Goal: Task Accomplishment & Management: Complete application form

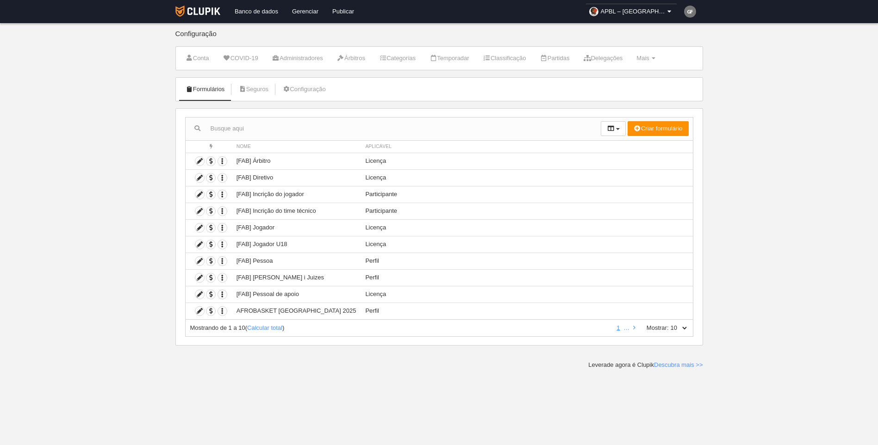
click at [682, 327] on select "10 25 50 100 500" at bounding box center [678, 328] width 19 height 8
select select "500"
click at [669, 324] on select "10 25 50 100 500" at bounding box center [678, 328] width 19 height 8
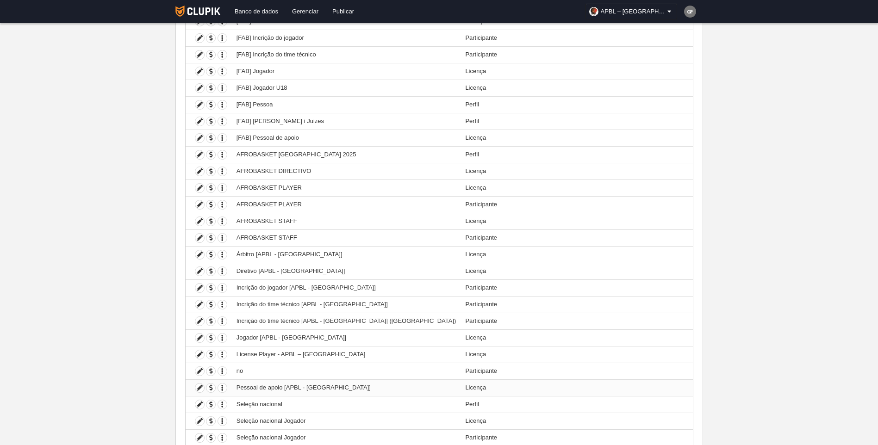
scroll to position [148, 0]
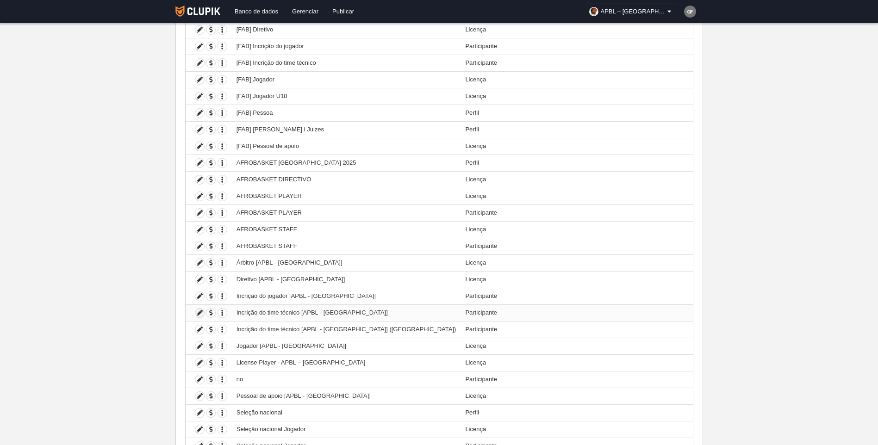
click at [195, 315] on icon at bounding box center [199, 313] width 9 height 9
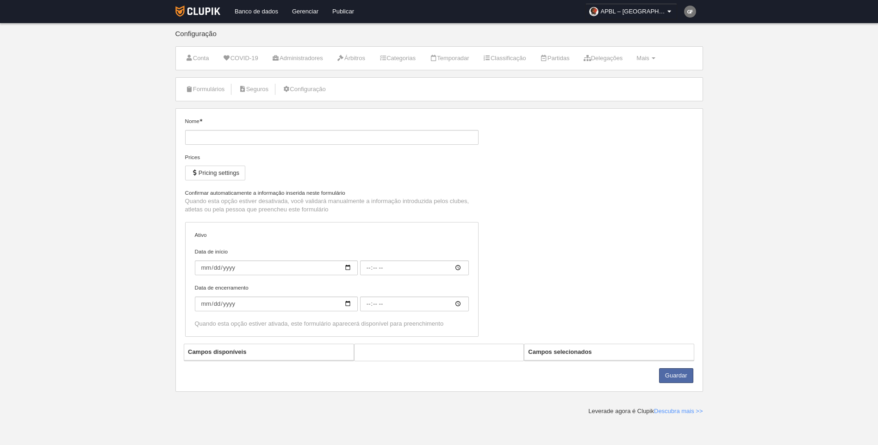
type input "Incrição do time técnico [APBL - [GEOGRAPHIC_DATA]]"
checkbox input "true"
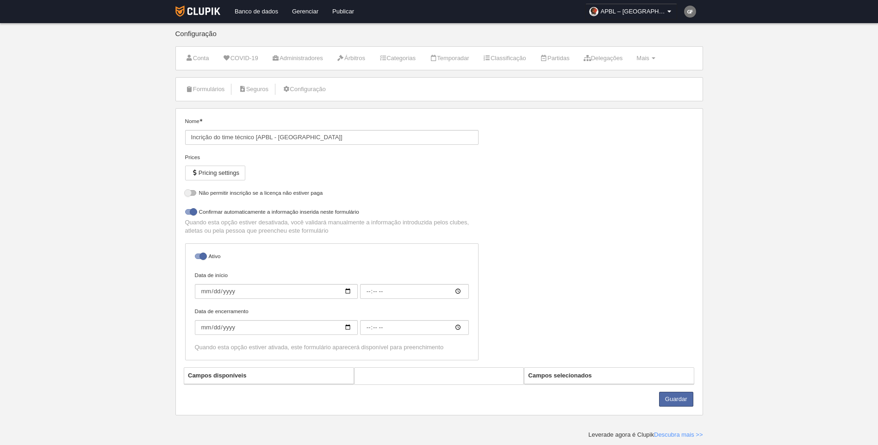
select select "selected"
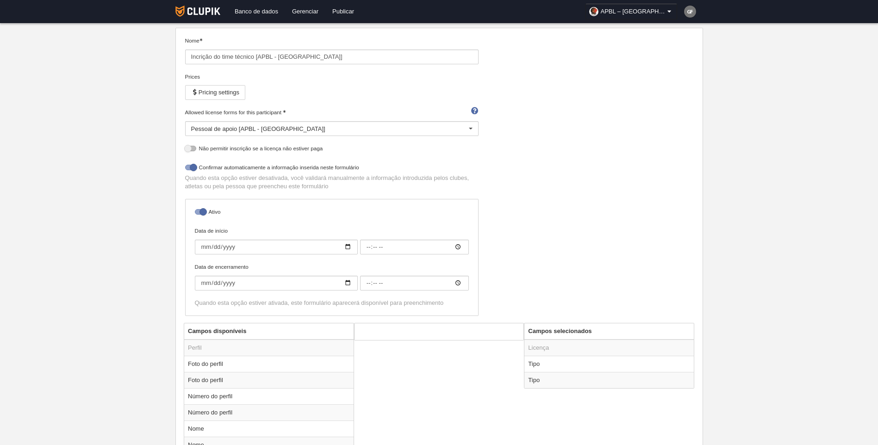
scroll to position [139, 0]
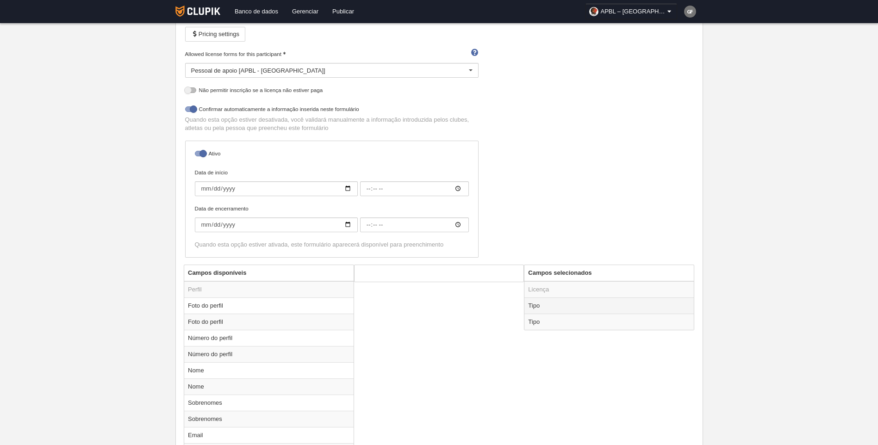
click at [559, 310] on td "Tipo" at bounding box center [608, 306] width 169 height 16
radio input "true"
select select "staff"
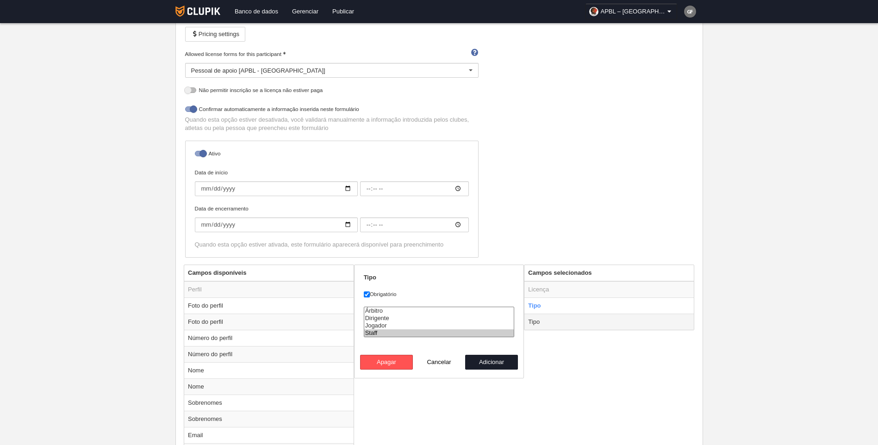
click at [547, 318] on td "Tipo" at bounding box center [608, 322] width 169 height 16
radio input "false"
click at [497, 254] on div "Nome Incrição do time técnico [APBL - [GEOGRAPHIC_DATA]] Prices Pricing setting…" at bounding box center [438, 121] width 515 height 286
click at [441, 362] on button "Cancelar" at bounding box center [439, 362] width 53 height 15
radio input "false"
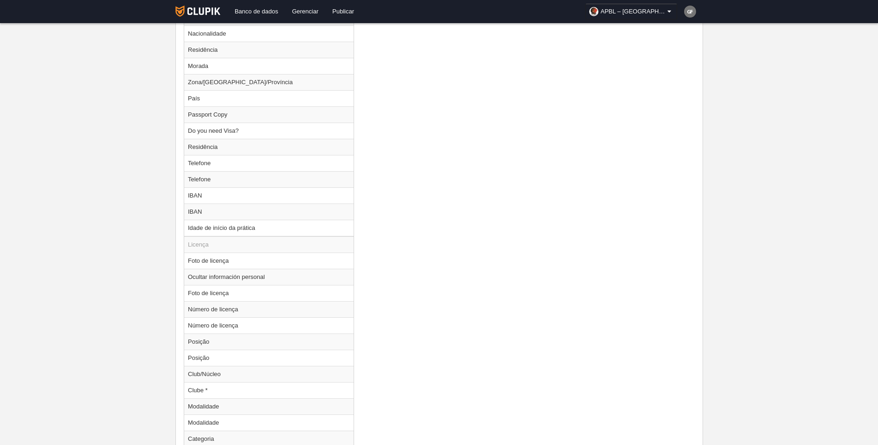
scroll to position [1018, 0]
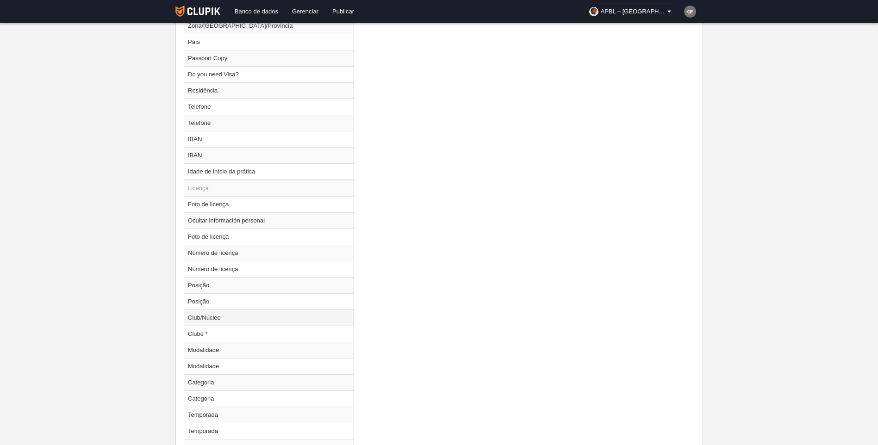
click at [268, 319] on td "Club/Núcleo" at bounding box center [268, 318] width 169 height 16
radio input "true"
select select
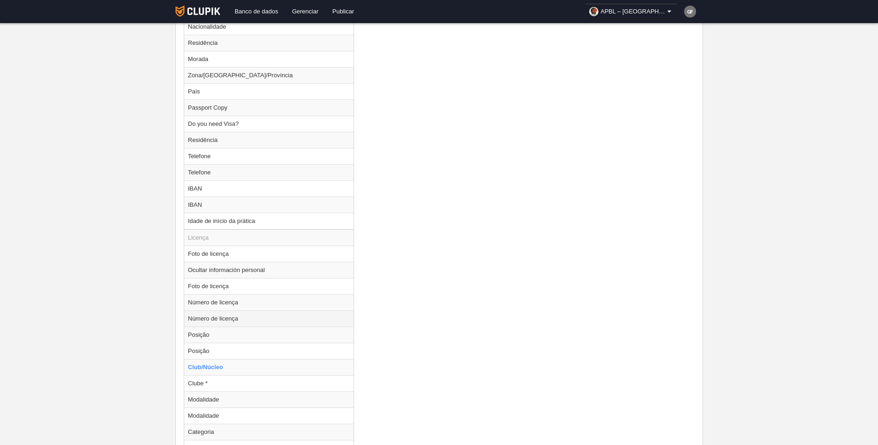
scroll to position [972, 0]
click at [223, 378] on td "Clube *" at bounding box center [268, 380] width 169 height 16
radio input "false"
radio input "true"
click at [221, 363] on td "Club/Núcleo" at bounding box center [268, 364] width 169 height 16
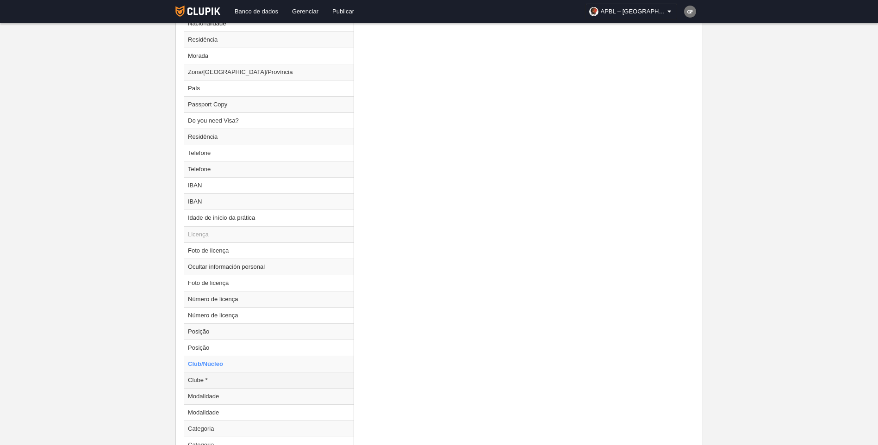
click at [225, 379] on td "Clube *" at bounding box center [268, 380] width 169 height 16
radio input "false"
radio input "true"
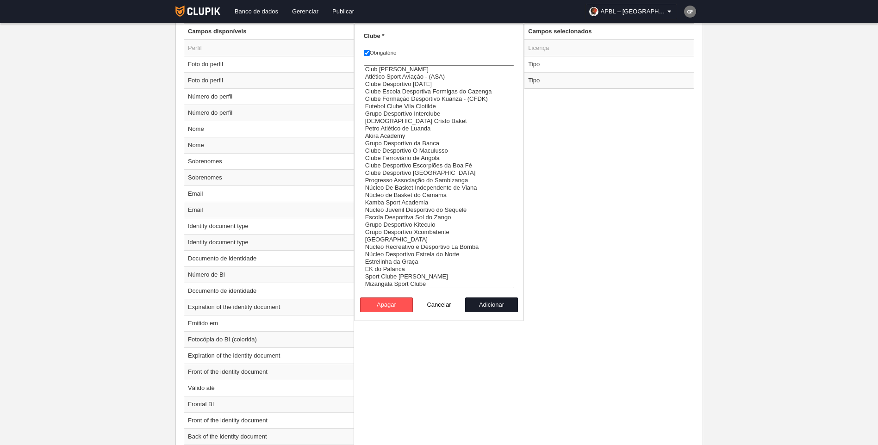
scroll to position [370, 0]
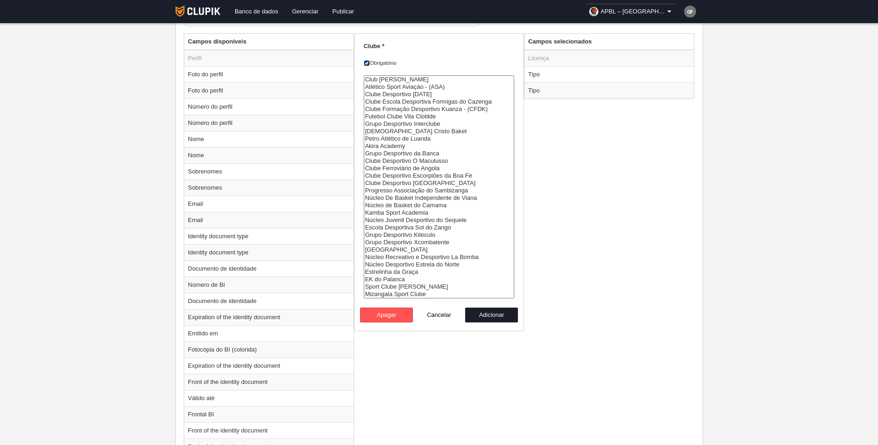
click at [365, 64] on input "Obrigatório" at bounding box center [367, 63] width 6 height 6
checkbox input "false"
click at [481, 314] on button "Adicionar" at bounding box center [491, 315] width 53 height 15
radio input "false"
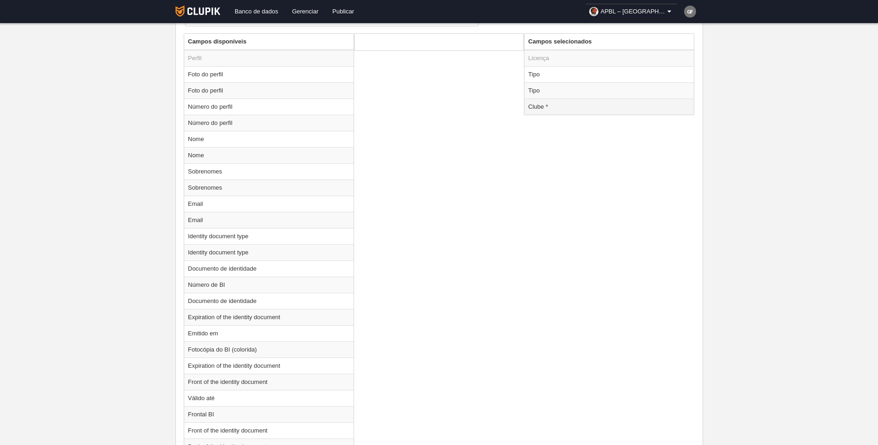
click at [547, 106] on td "Clube *" at bounding box center [608, 107] width 169 height 16
radio input "true"
select select
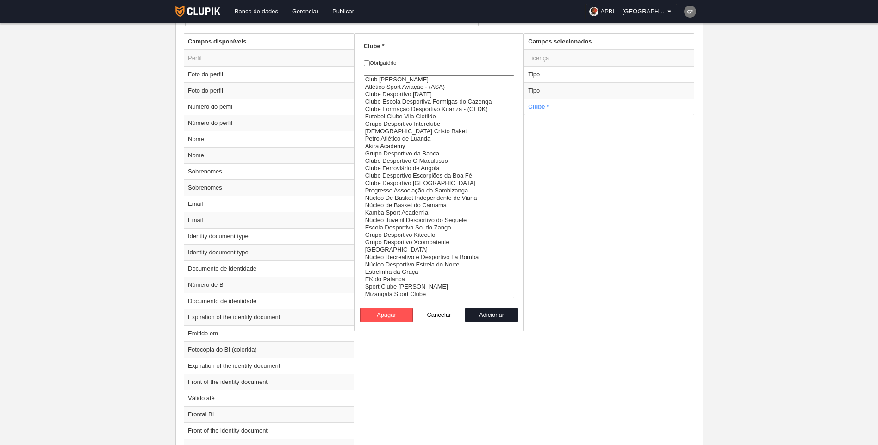
click at [370, 64] on label "Obrigatório" at bounding box center [439, 63] width 151 height 8
click at [370, 64] on input "Obrigatório" at bounding box center [367, 63] width 6 height 6
click at [370, 64] on label "Obrigatório" at bounding box center [439, 63] width 151 height 8
click at [370, 64] on input "Obrigatório" at bounding box center [367, 63] width 6 height 6
checkbox input "false"
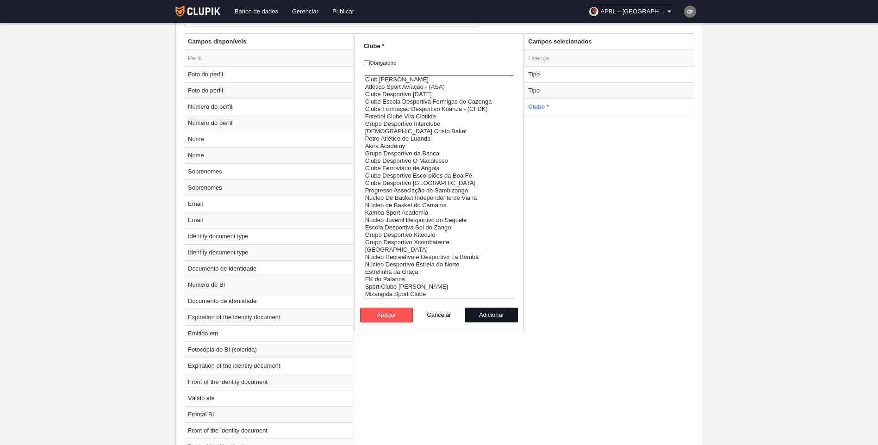
click at [483, 311] on button "Adicionar" at bounding box center [491, 315] width 53 height 15
radio input "false"
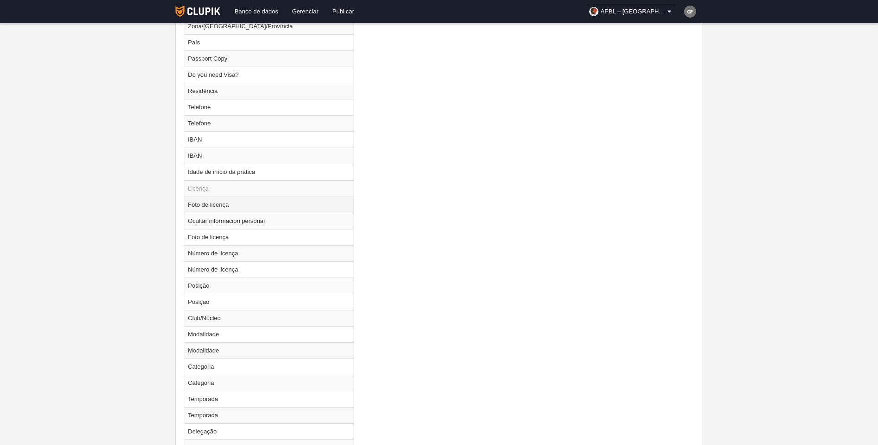
scroll to position [1018, 0]
click at [230, 317] on td "Club/Núcleo" at bounding box center [268, 318] width 169 height 16
radio input "true"
select select
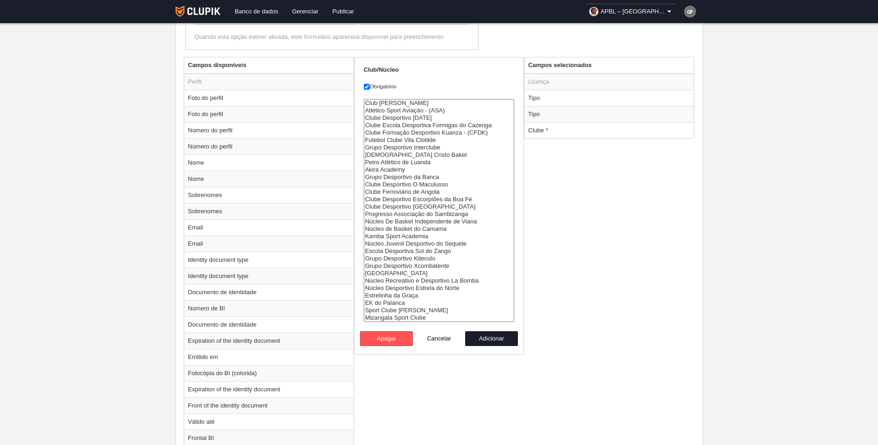
scroll to position [324, 0]
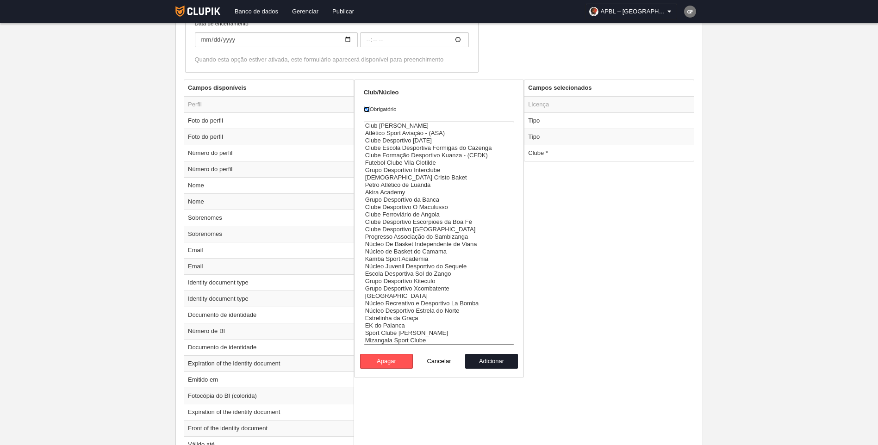
click at [366, 106] on input "Obrigatório" at bounding box center [367, 109] width 6 height 6
click at [367, 110] on input "Obrigatório" at bounding box center [367, 109] width 6 height 6
click at [367, 108] on input "Obrigatório" at bounding box center [367, 109] width 6 height 6
checkbox input "false"
click at [569, 156] on td "Clube *" at bounding box center [608, 153] width 169 height 16
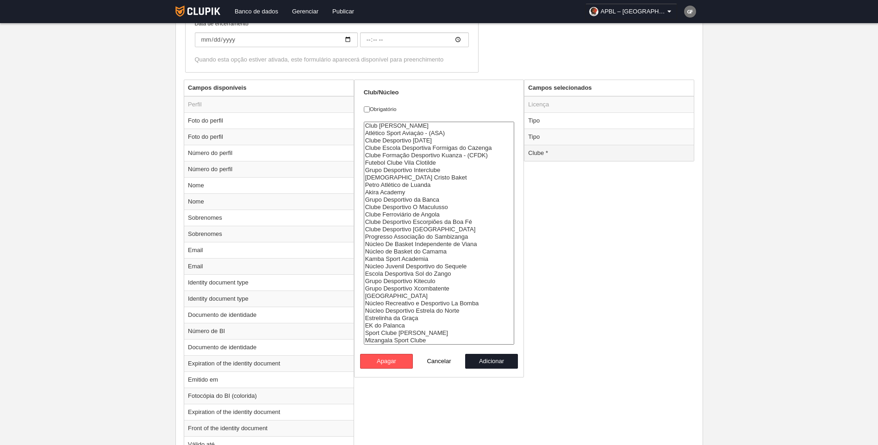
radio input "false"
radio input "true"
click at [569, 156] on td "Clube *" at bounding box center [608, 153] width 169 height 16
click at [568, 155] on td "Clube *" at bounding box center [608, 153] width 169 height 16
click at [543, 137] on td "Tipo" at bounding box center [608, 137] width 169 height 16
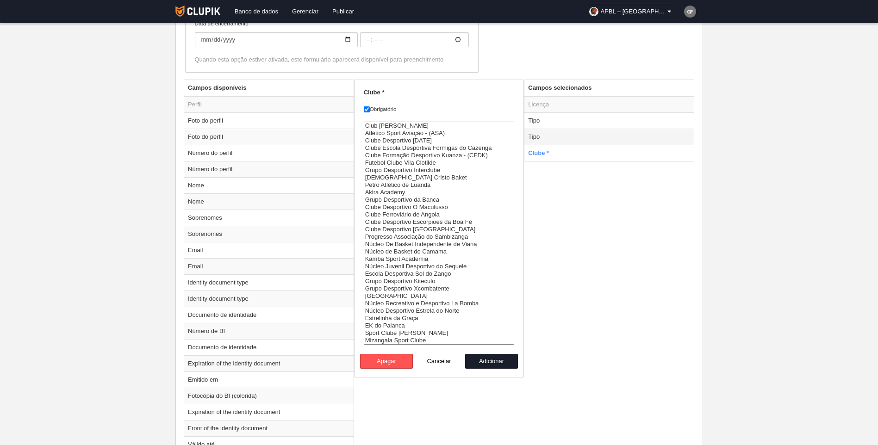
radio input "true"
checkbox input "true"
select select "staff"
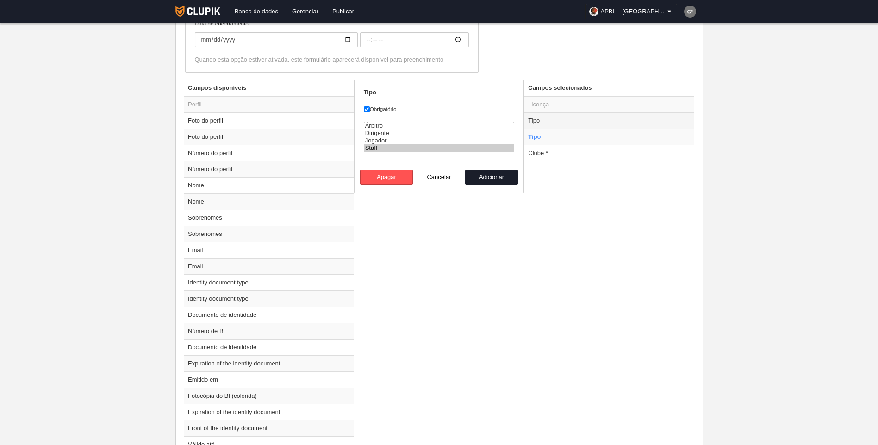
click at [543, 113] on td "Tipo" at bounding box center [608, 120] width 169 height 16
click at [552, 153] on td "Clube *" at bounding box center [608, 153] width 169 height 16
radio input "false"
radio input "true"
checkbox input "false"
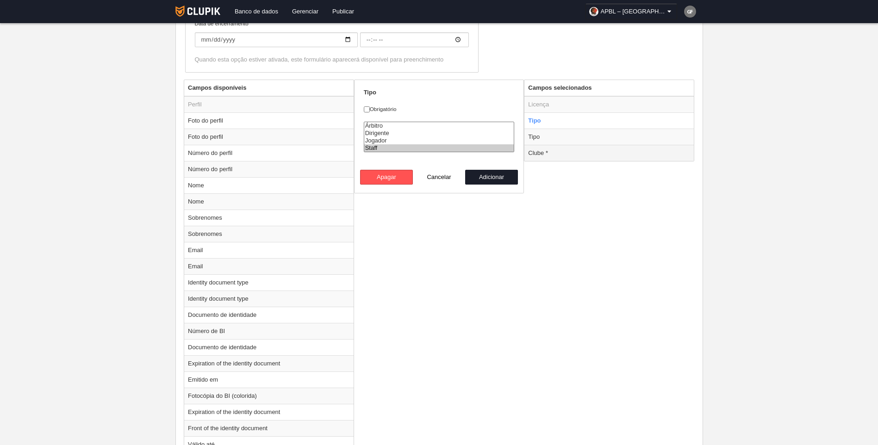
select select
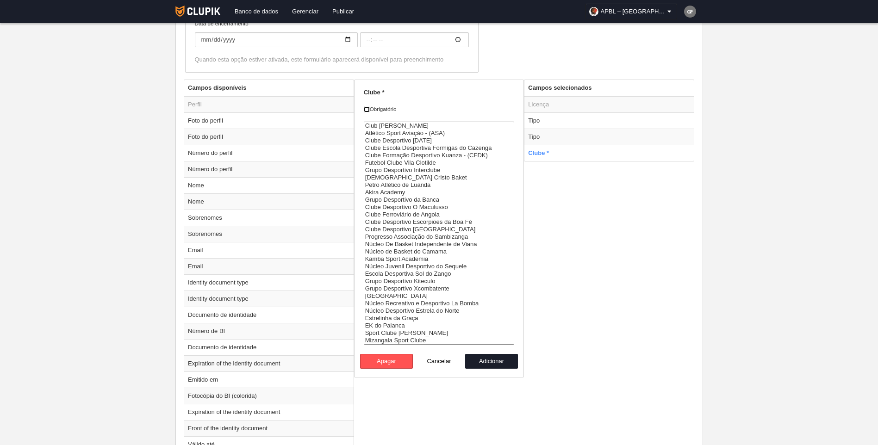
click at [364, 109] on input "Obrigatório" at bounding box center [367, 109] width 6 height 6
checkbox input "true"
click at [491, 360] on button "Adicionar" at bounding box center [491, 361] width 53 height 15
radio input "false"
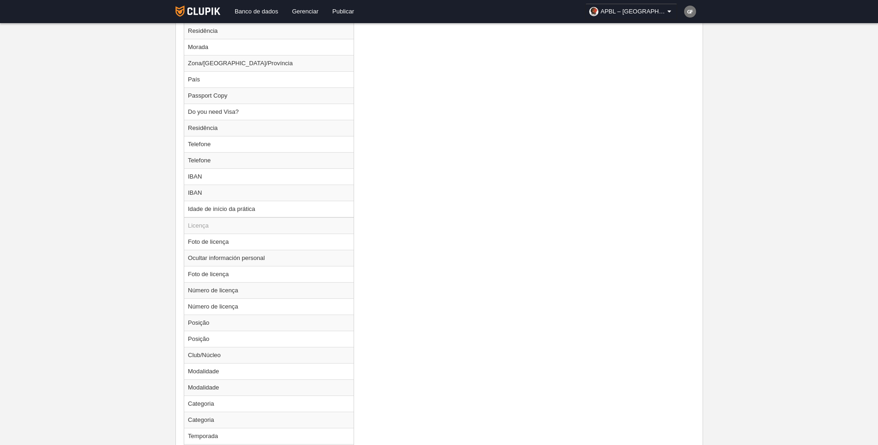
scroll to position [1064, 0]
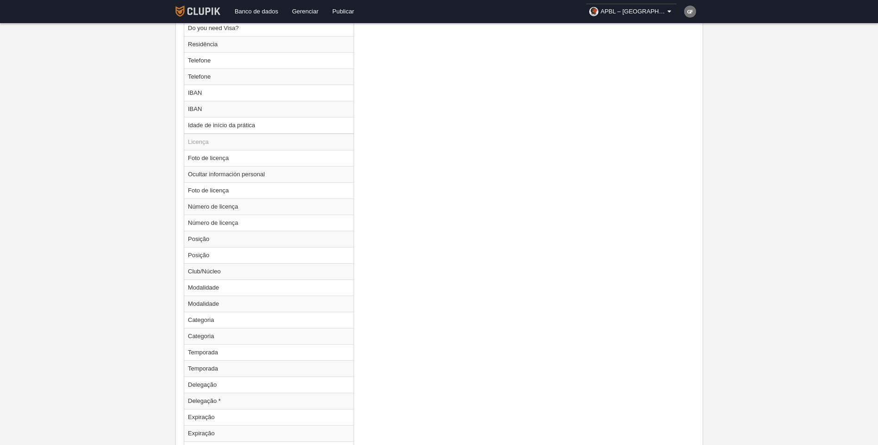
click at [203, 11] on img at bounding box center [197, 11] width 45 height 11
